Goal: Information Seeking & Learning: Learn about a topic

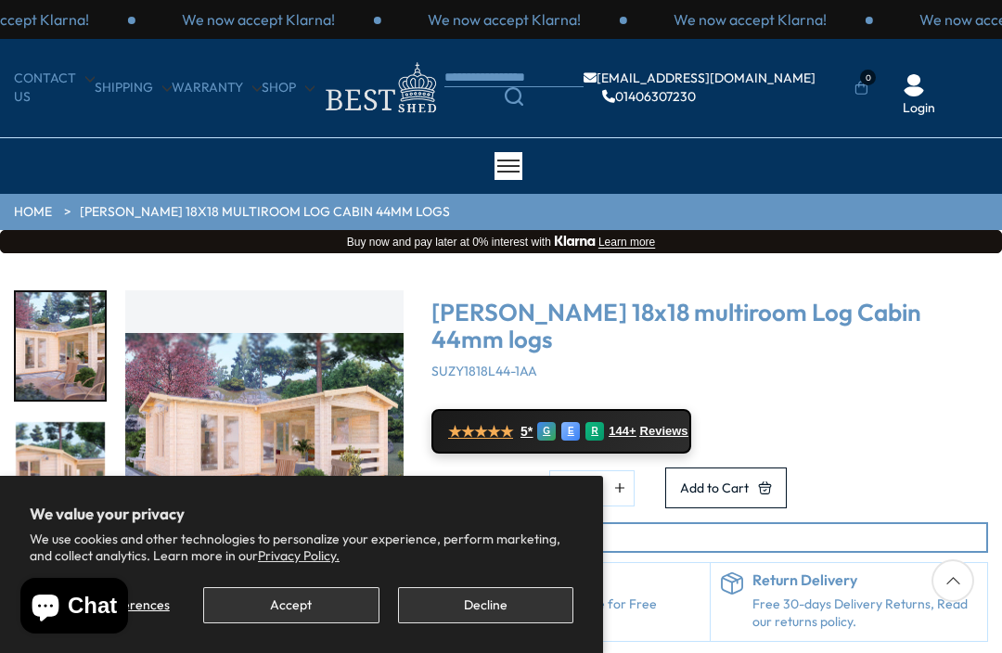
click at [319, 603] on button "Accept" at bounding box center [290, 605] width 175 height 36
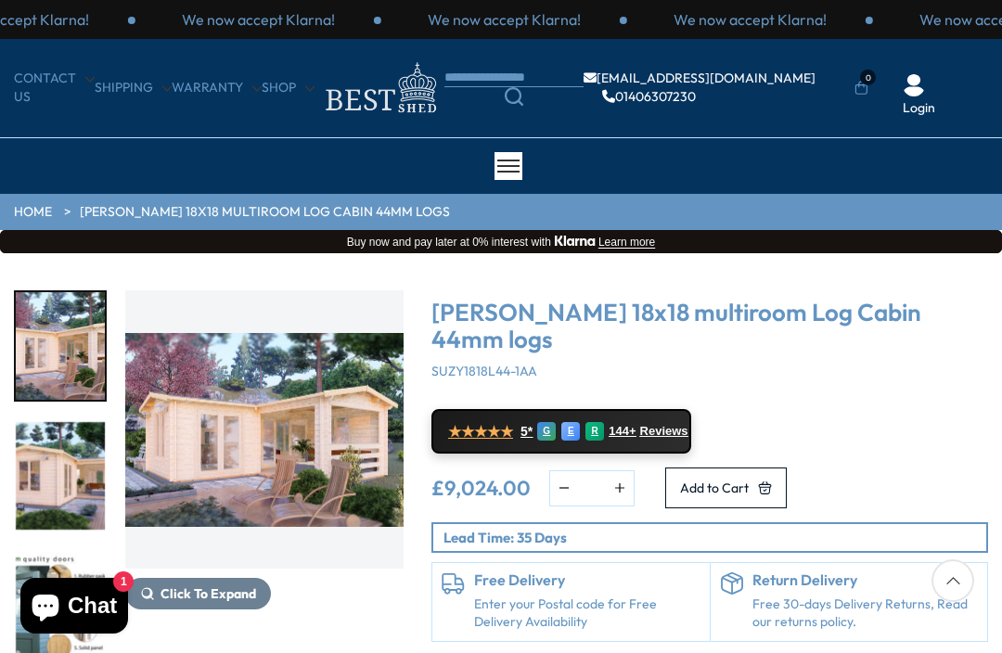
click at [79, 336] on img "1 / 7" at bounding box center [60, 346] width 89 height 108
click at [58, 328] on img "1 / 7" at bounding box center [60, 346] width 89 height 108
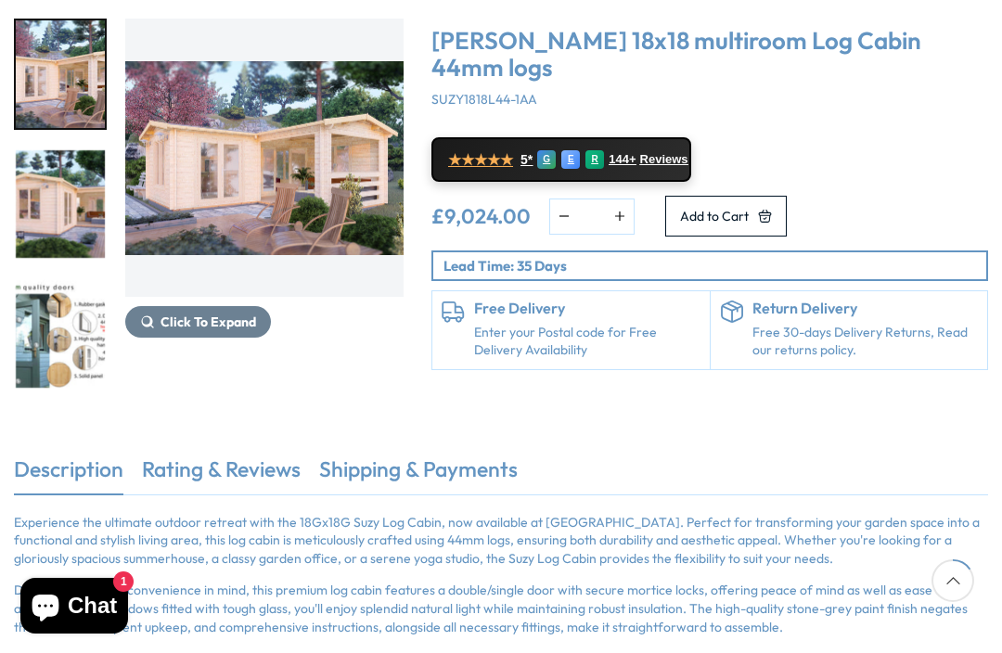
scroll to position [269, 0]
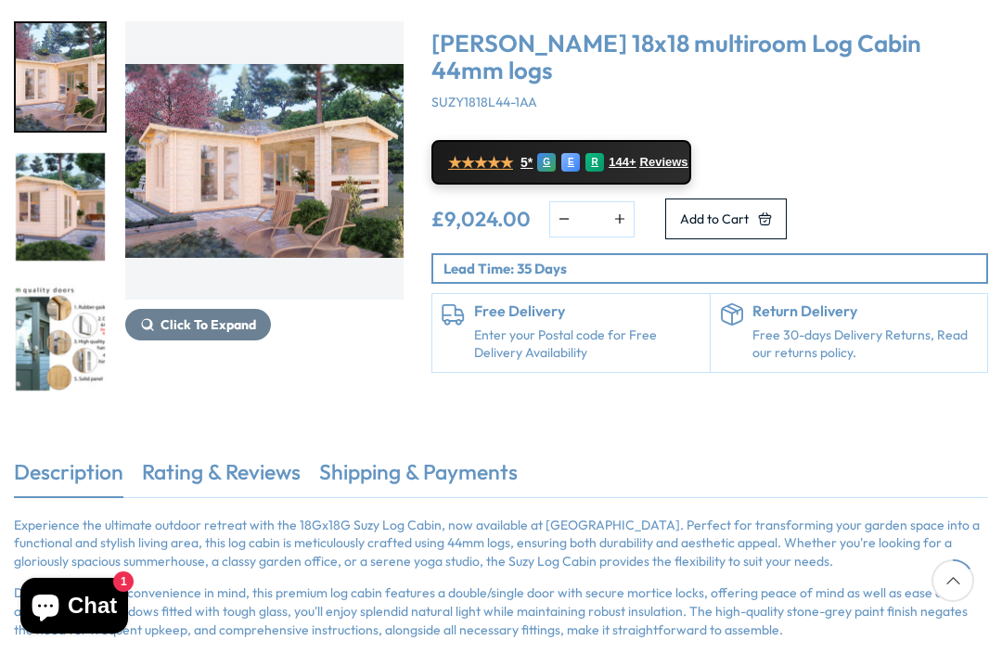
click at [280, 148] on img "1 / 7" at bounding box center [264, 160] width 278 height 278
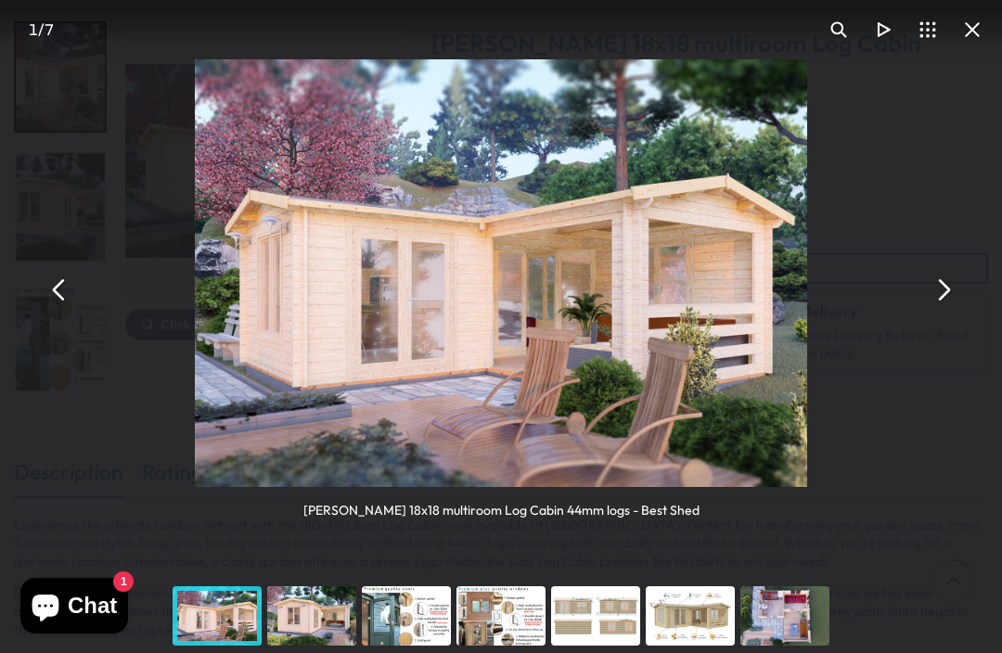
click at [316, 603] on div "You can close this modal content with the ESC key" at bounding box center [311, 616] width 95 height 74
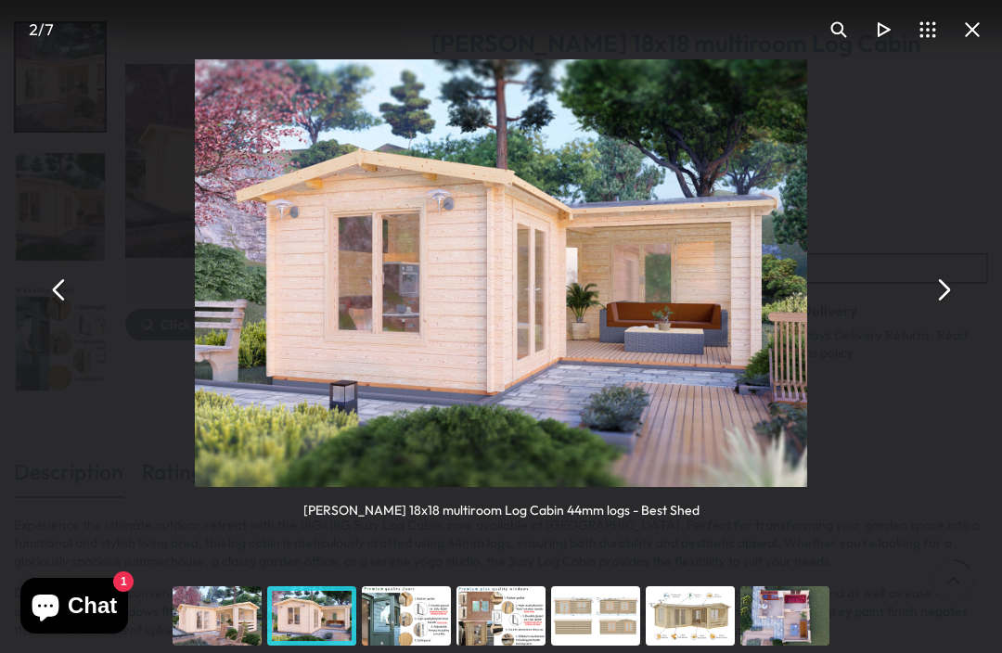
click at [407, 605] on div "You can close this modal content with the ESC key" at bounding box center [406, 616] width 95 height 74
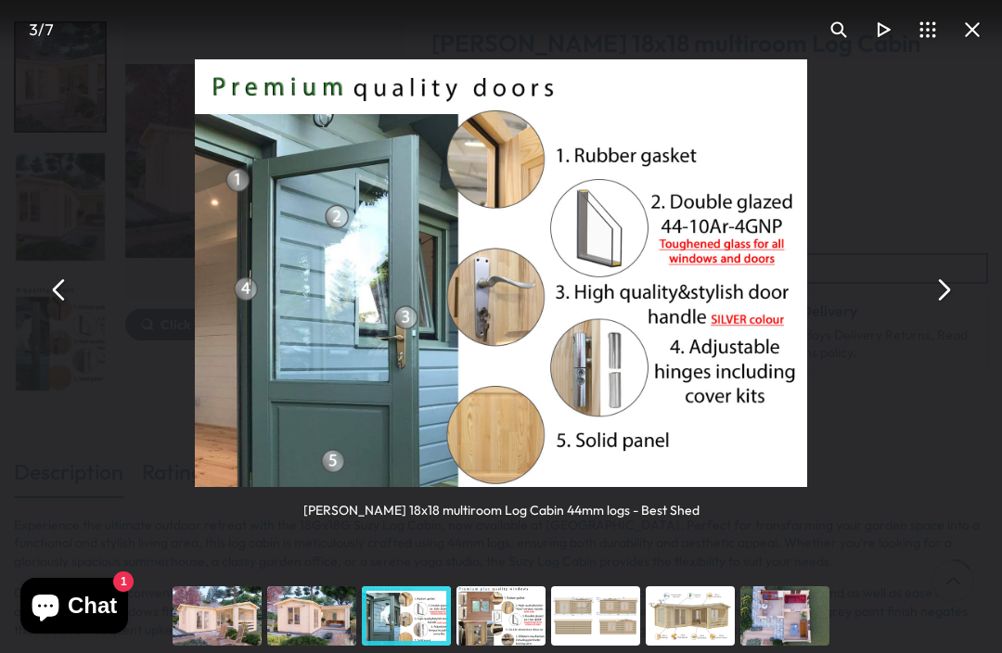
click at [504, 606] on div "You can close this modal content with the ESC key" at bounding box center [501, 616] width 95 height 74
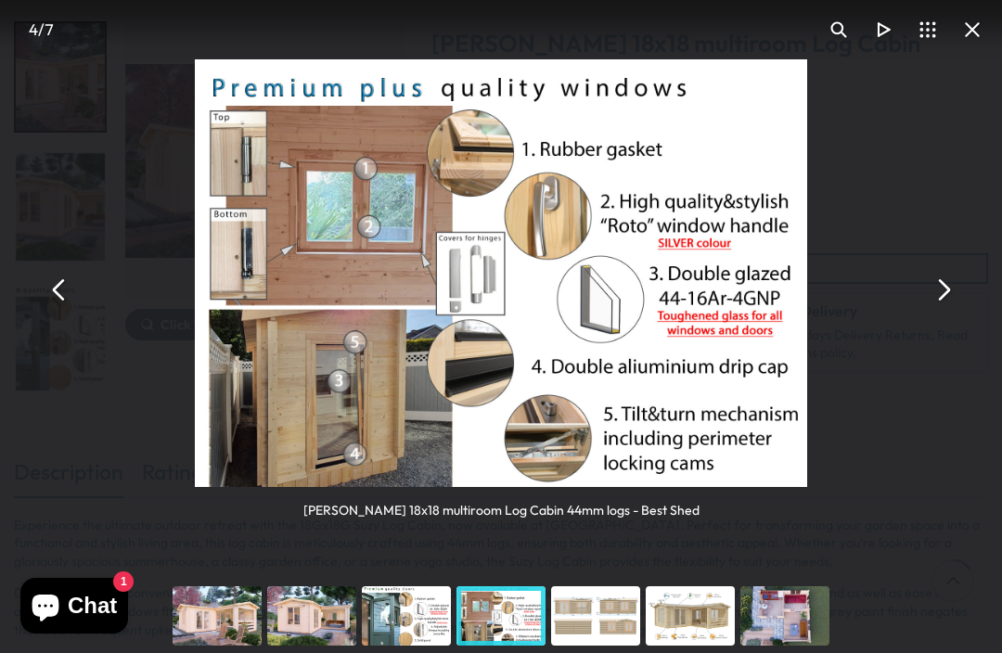
click at [594, 614] on div "You can close this modal content with the ESC key" at bounding box center [595, 616] width 95 height 74
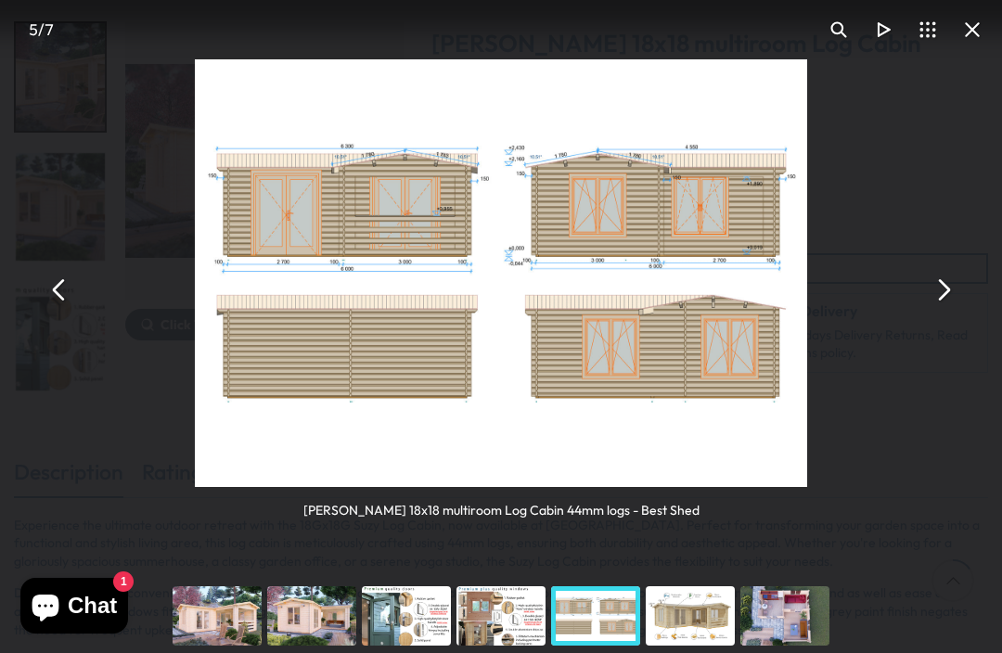
click at [704, 609] on div "You can close this modal content with the ESC key" at bounding box center [690, 616] width 95 height 74
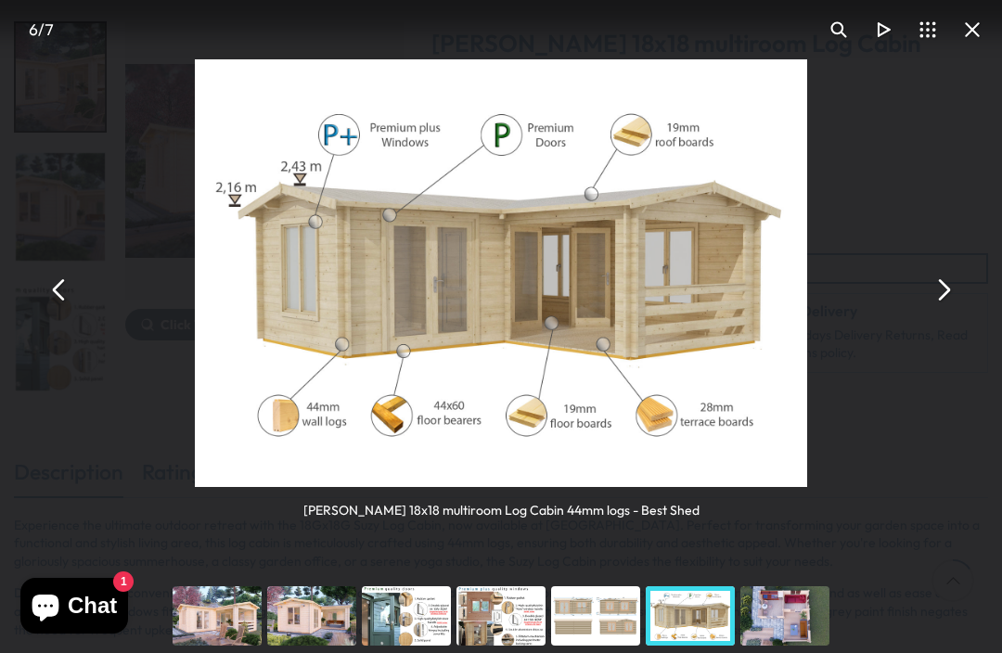
click at [784, 610] on div "You can close this modal content with the ESC key" at bounding box center [785, 616] width 95 height 74
